Goal: Information Seeking & Learning: Learn about a topic

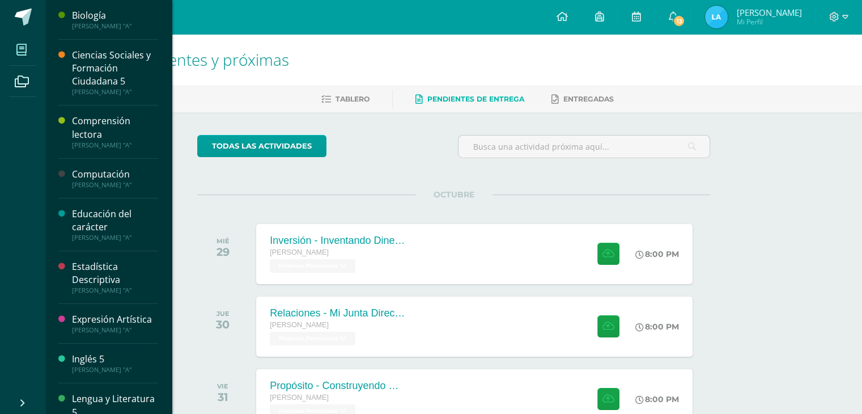
click at [20, 50] on icon at bounding box center [21, 49] width 10 height 11
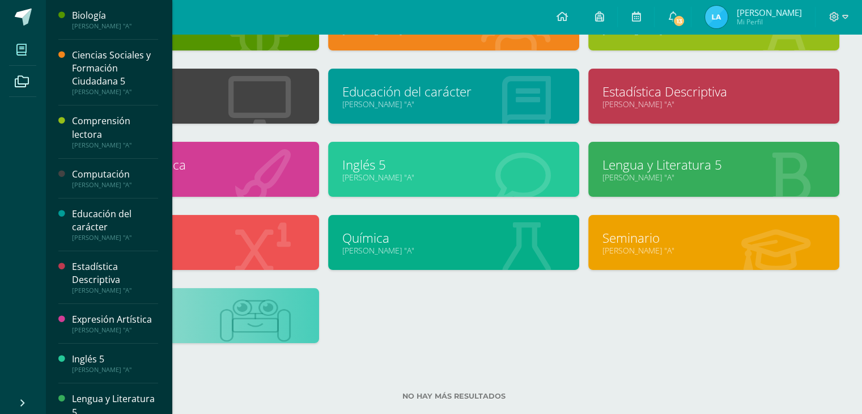
scroll to position [113, 0]
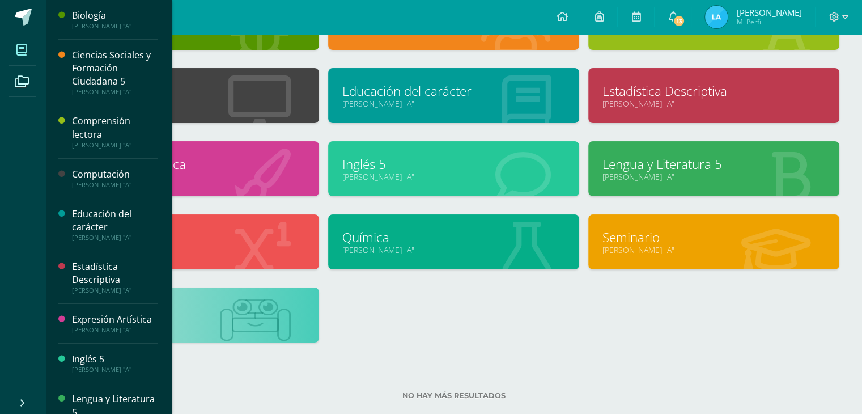
click at [281, 290] on div at bounding box center [256, 316] width 128 height 76
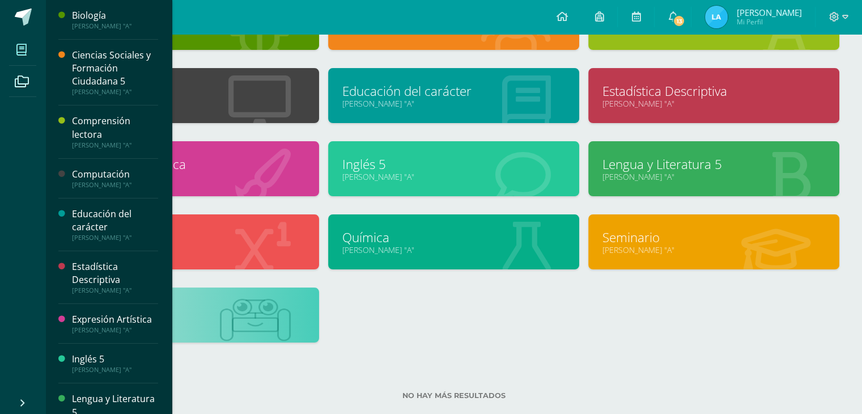
click at [265, 313] on link at bounding box center [193, 311] width 223 height 18
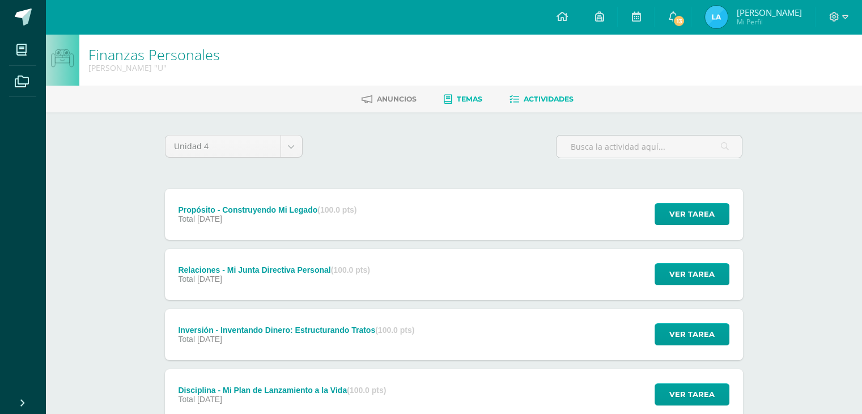
click at [462, 96] on span "Temas" at bounding box center [470, 99] width 26 height 9
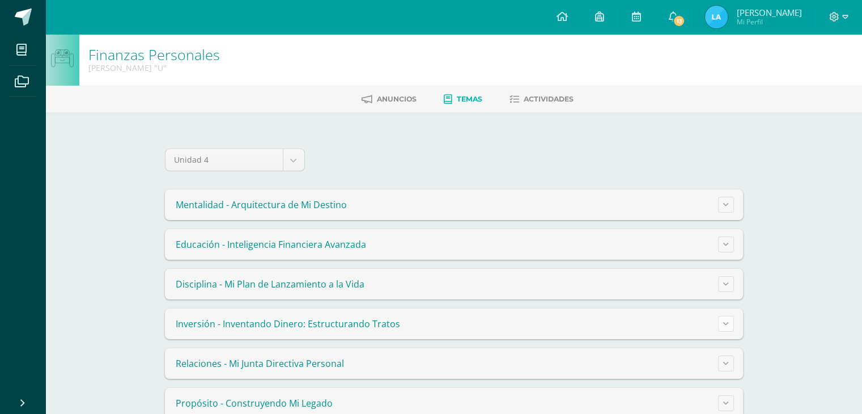
click at [725, 320] on icon at bounding box center [726, 323] width 6 height 6
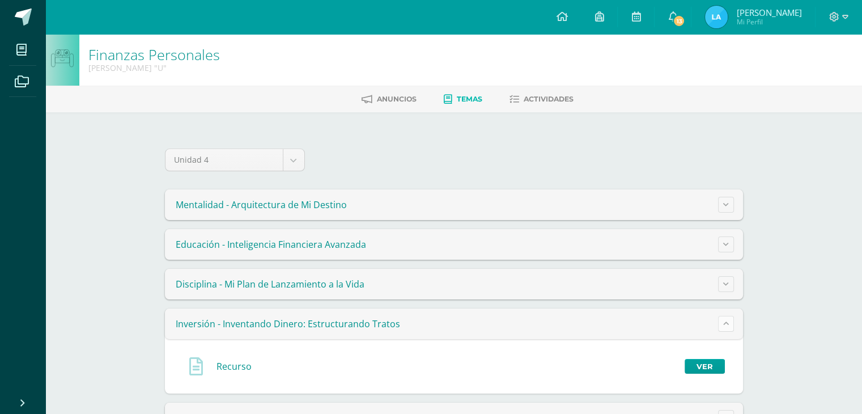
click at [725, 320] on icon at bounding box center [726, 323] width 6 height 6
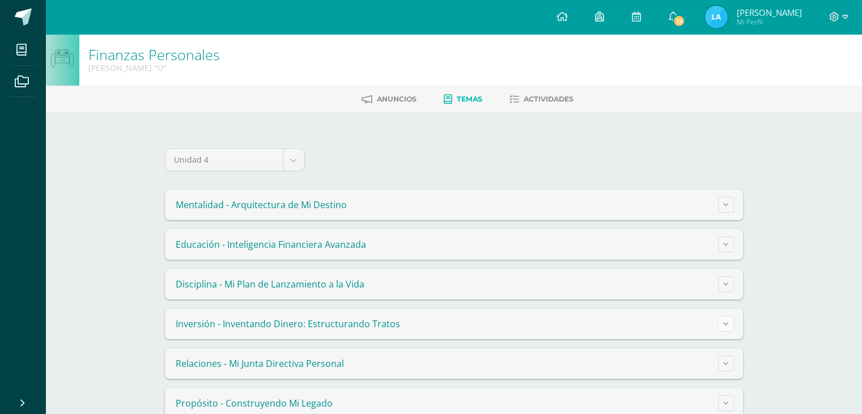
click at [726, 316] on button at bounding box center [726, 324] width 16 height 16
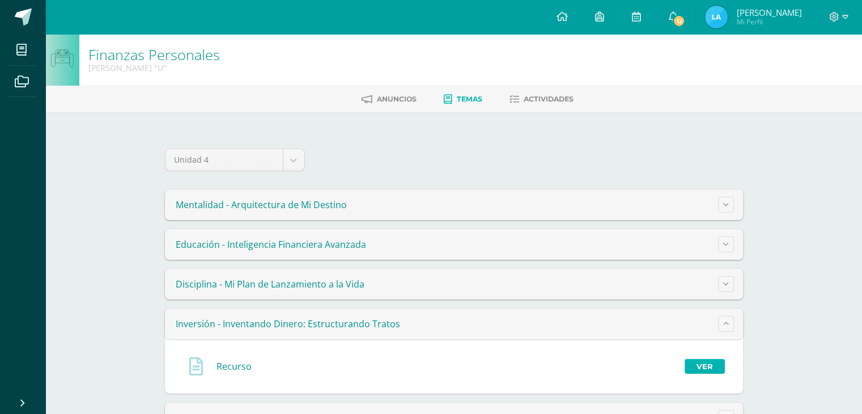
click at [702, 359] on link "Ver" at bounding box center [705, 366] width 40 height 15
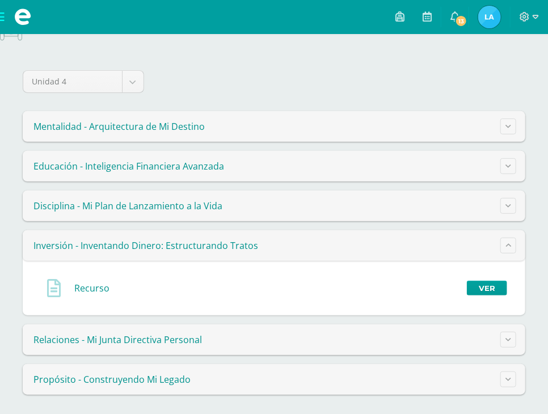
scroll to position [80, 0]
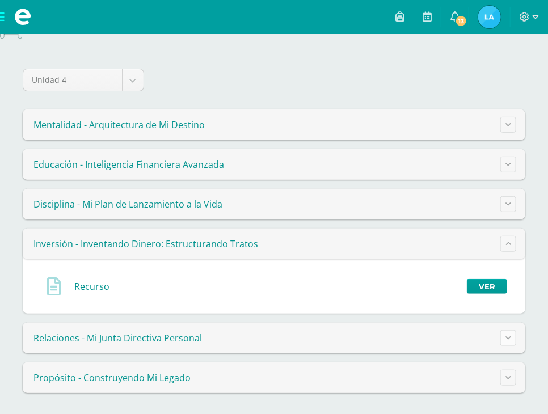
click at [510, 334] on icon at bounding box center [508, 337] width 6 height 6
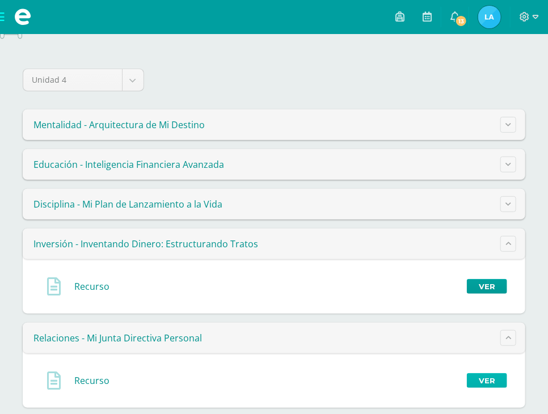
click at [491, 374] on link "Ver" at bounding box center [487, 380] width 40 height 15
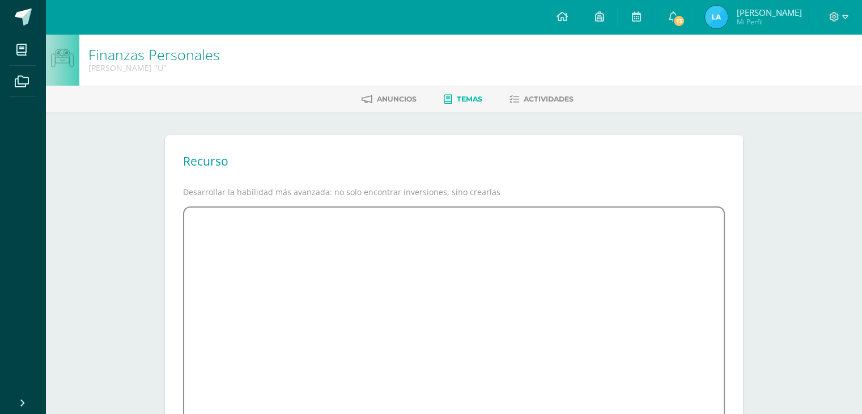
click at [798, 323] on div "Finanzas Personales [PERSON_NAME] "U" [GEOGRAPHIC_DATA] Temas Actividades Recur…" at bounding box center [453, 315] width 817 height 563
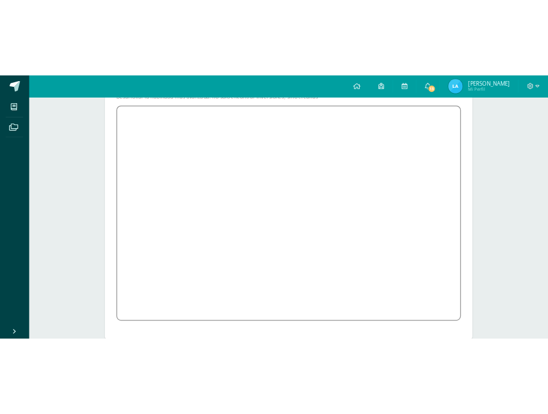
scroll to position [108, 0]
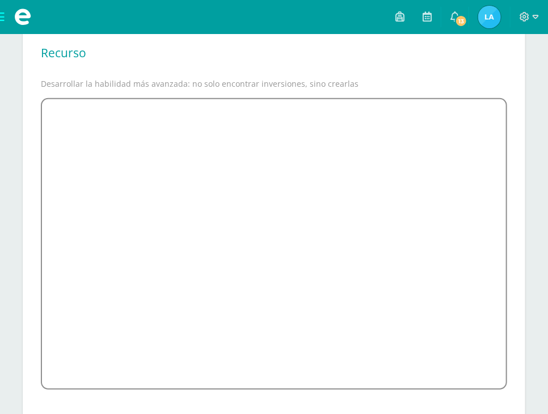
click at [0, 12] on span at bounding box center [22, 17] width 45 height 34
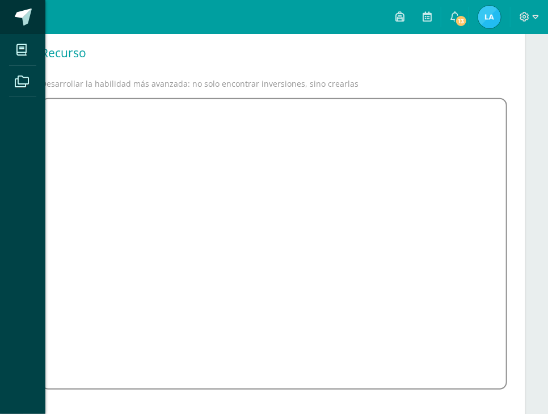
click at [0, 12] on link at bounding box center [22, 17] width 45 height 34
click at [15, 46] on span at bounding box center [22, 50] width 26 height 26
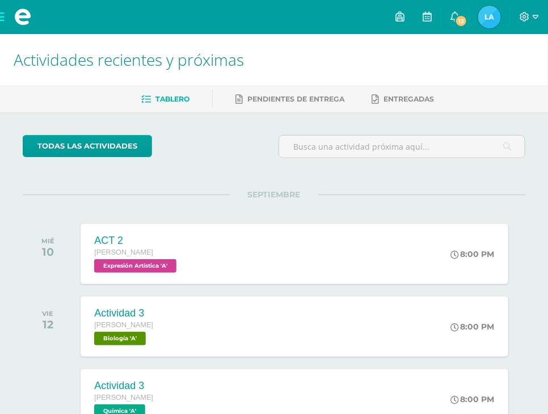
click at [0, 16] on span at bounding box center [22, 17] width 45 height 34
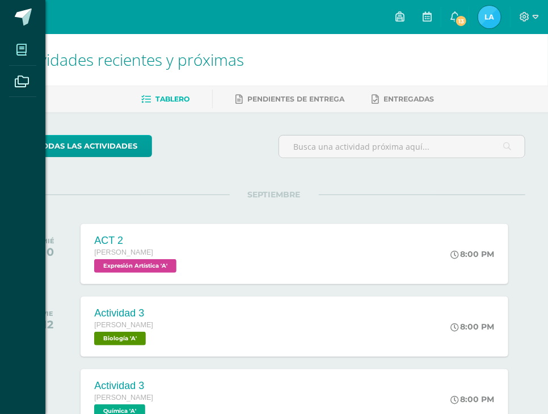
click at [23, 48] on icon at bounding box center [21, 49] width 10 height 11
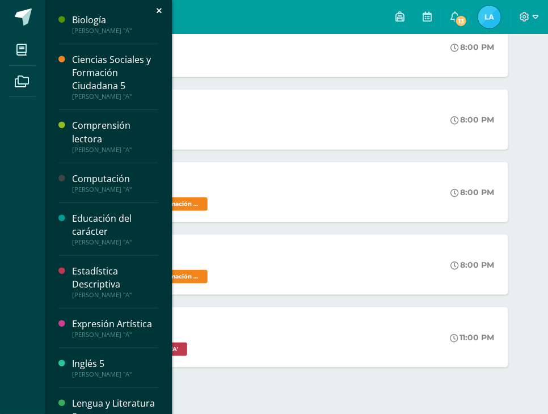
scroll to position [304, 0]
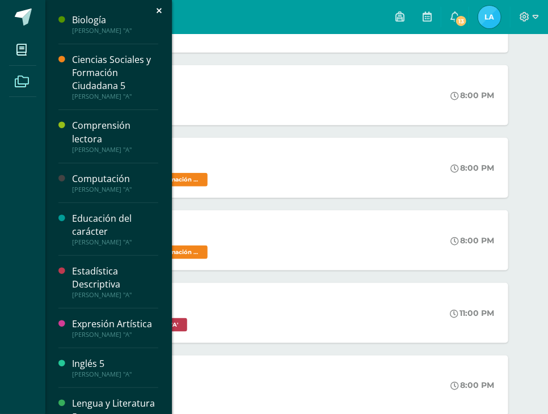
click at [26, 73] on span at bounding box center [22, 81] width 26 height 26
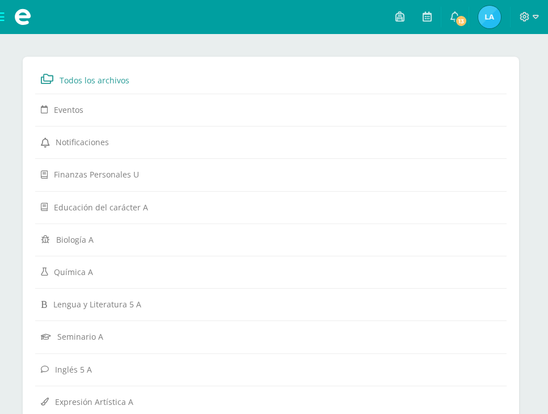
scroll to position [423, 0]
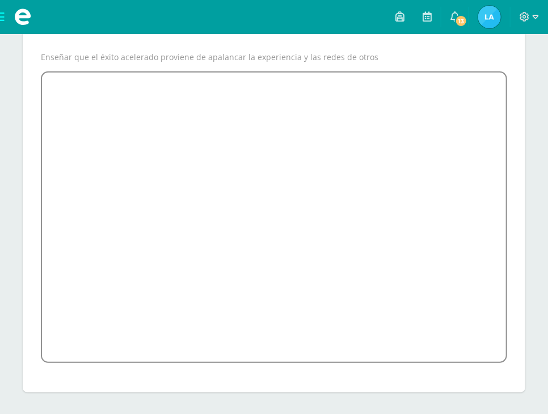
scroll to position [136, 0]
